Goal: Task Accomplishment & Management: Manage account settings

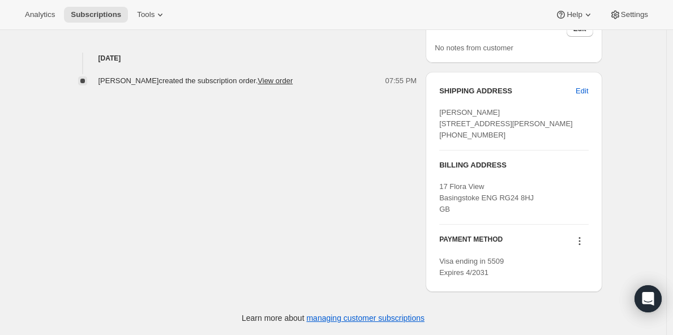
scroll to position [457, 0]
click at [583, 86] on span "Edit" at bounding box center [582, 91] width 12 height 11
select select "[GEOGRAPHIC_DATA]"
select select "ENG"
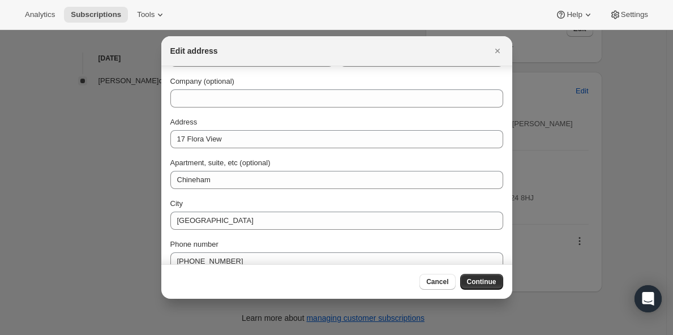
scroll to position [96, 0]
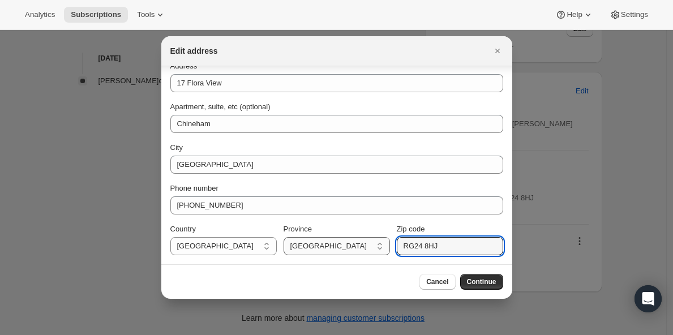
drag, startPoint x: 447, startPoint y: 250, endPoint x: 369, endPoint y: 237, distance: 79.8
click at [369, 237] on div "Country [GEOGRAPHIC_DATA] [GEOGRAPHIC_DATA] [GEOGRAPHIC_DATA] Province [DEMOGRA…" at bounding box center [336, 240] width 333 height 32
paste input "3 7rl"
type input "RG23 7RL"
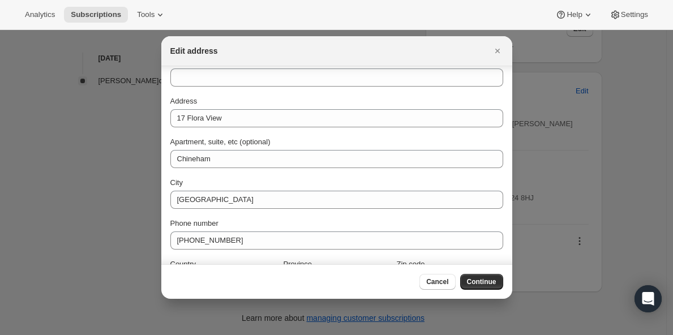
scroll to position [0, 0]
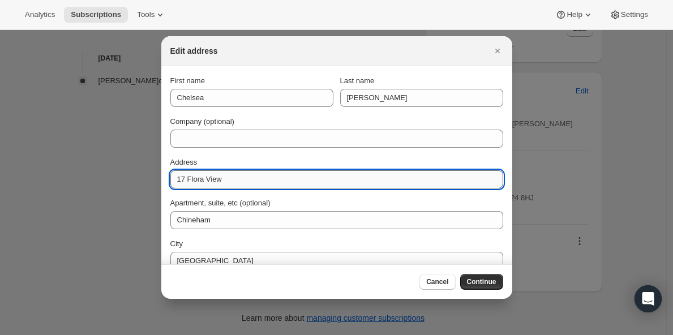
drag, startPoint x: 233, startPoint y: 182, endPoint x: 174, endPoint y: 180, distance: 59.5
click at [174, 180] on input "17 Flora View" at bounding box center [336, 179] width 333 height 18
paste input "31 kympton place"
click at [190, 180] on input "31 kympton place" at bounding box center [336, 179] width 333 height 18
click at [221, 178] on input "[STREET_ADDRESS]" at bounding box center [336, 179] width 333 height 18
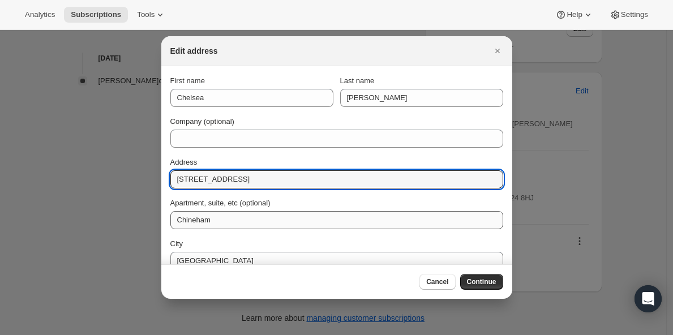
type input "[STREET_ADDRESS]"
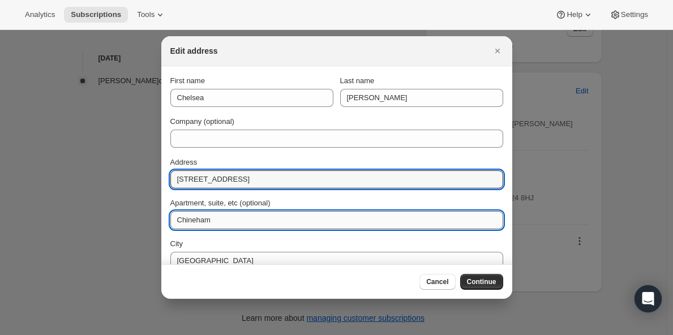
click at [219, 218] on input "Chineham" at bounding box center [336, 220] width 333 height 18
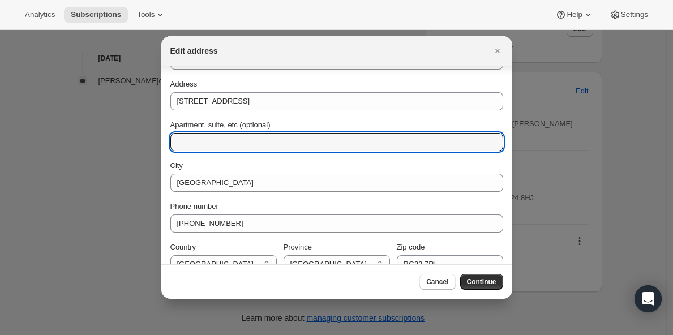
scroll to position [96, 0]
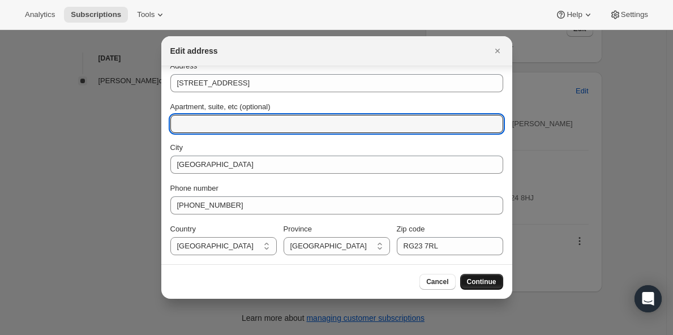
click at [475, 280] on span "Continue" at bounding box center [481, 282] width 29 height 9
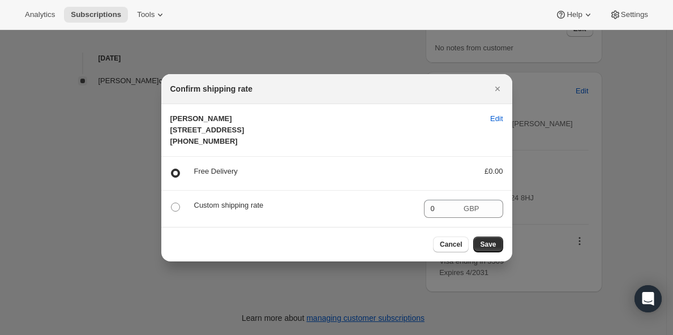
scroll to position [0, 0]
click at [489, 249] on span "Save" at bounding box center [488, 244] width 16 height 9
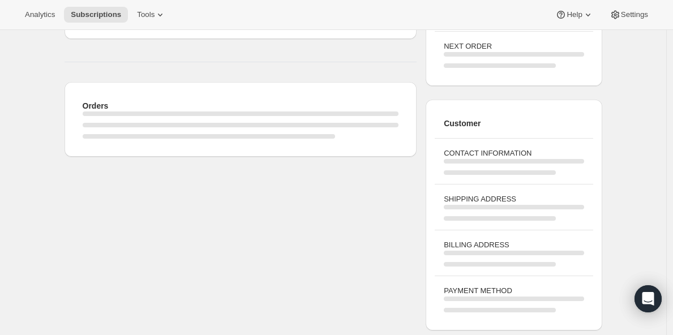
scroll to position [177, 0]
